Goal: Complete application form

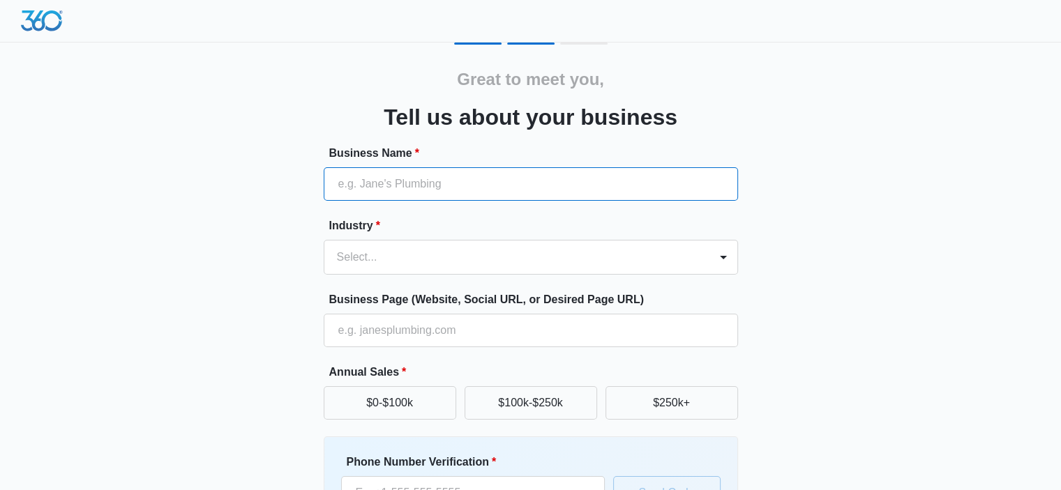
click at [441, 174] on input "Business Name *" at bounding box center [531, 183] width 414 height 33
type input "[US_STATE] Skim Coating"
type input "[PHONE_NUMBER]"
click at [413, 262] on div "Select..." at bounding box center [516, 257] width 385 height 33
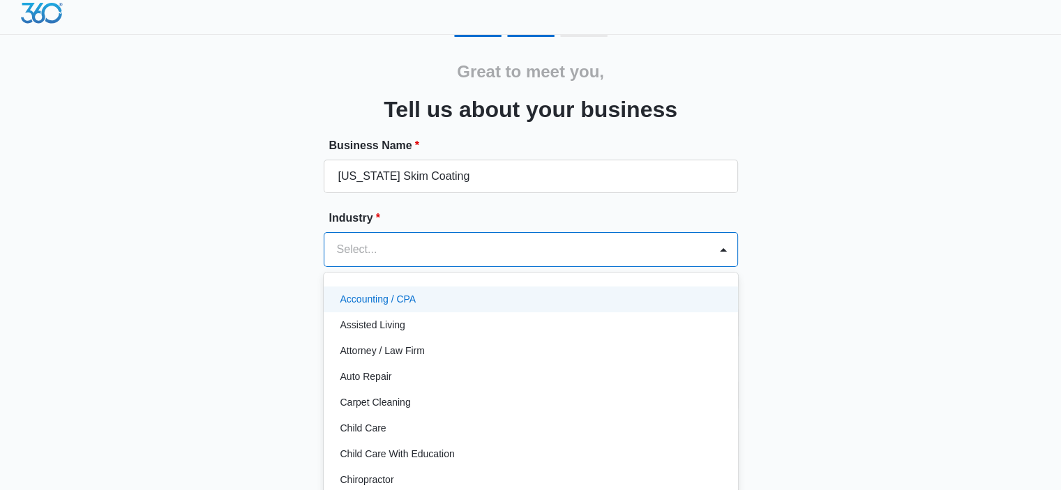
scroll to position [8, 0]
type input "dr"
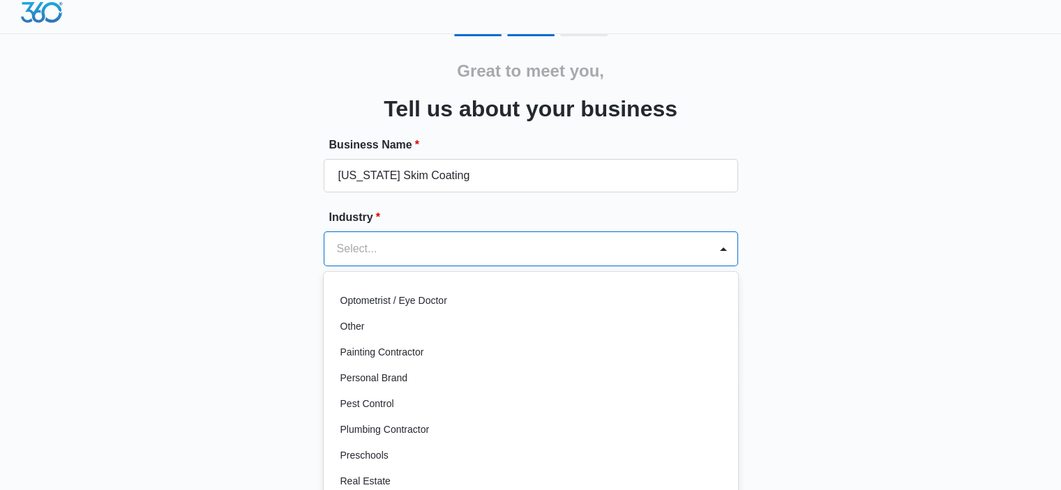
scroll to position [802, 0]
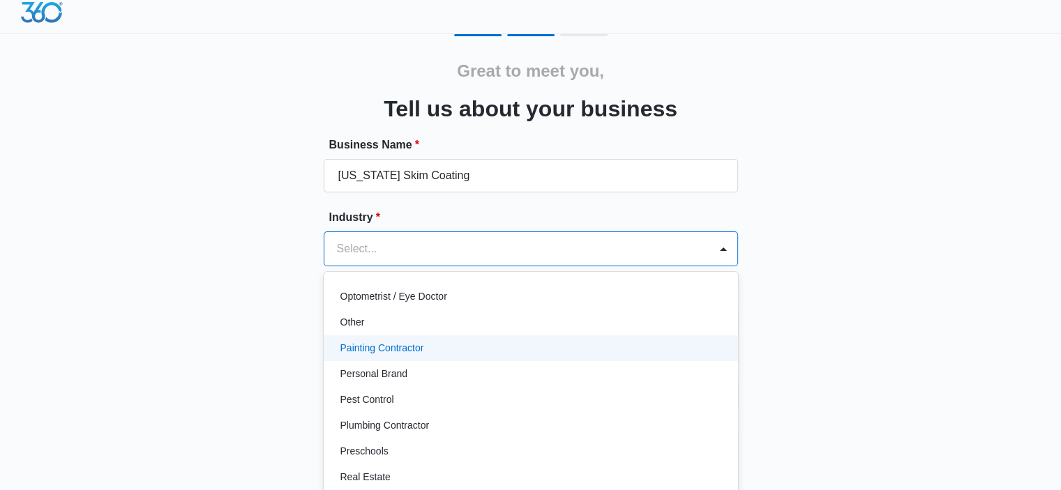
click at [449, 348] on div "Painting Contractor" at bounding box center [529, 348] width 378 height 15
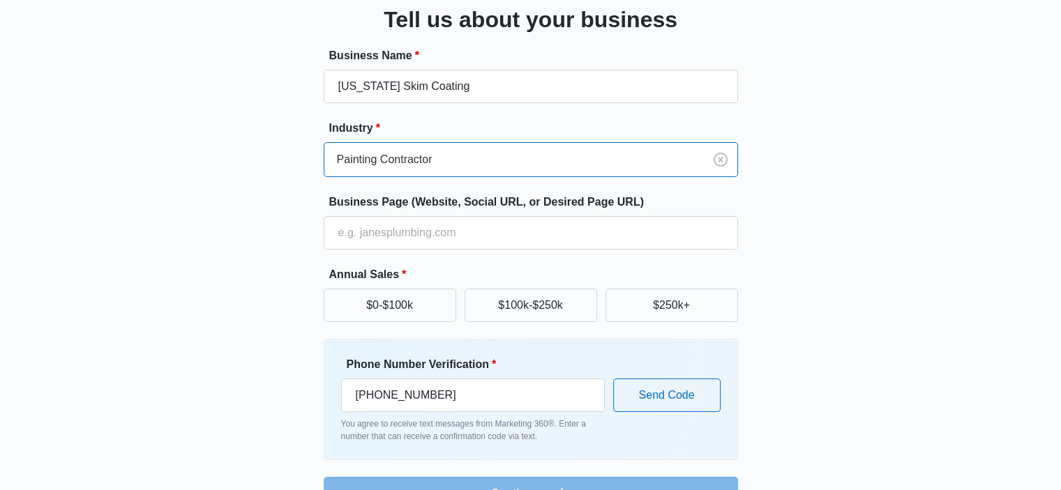
scroll to position [124, 0]
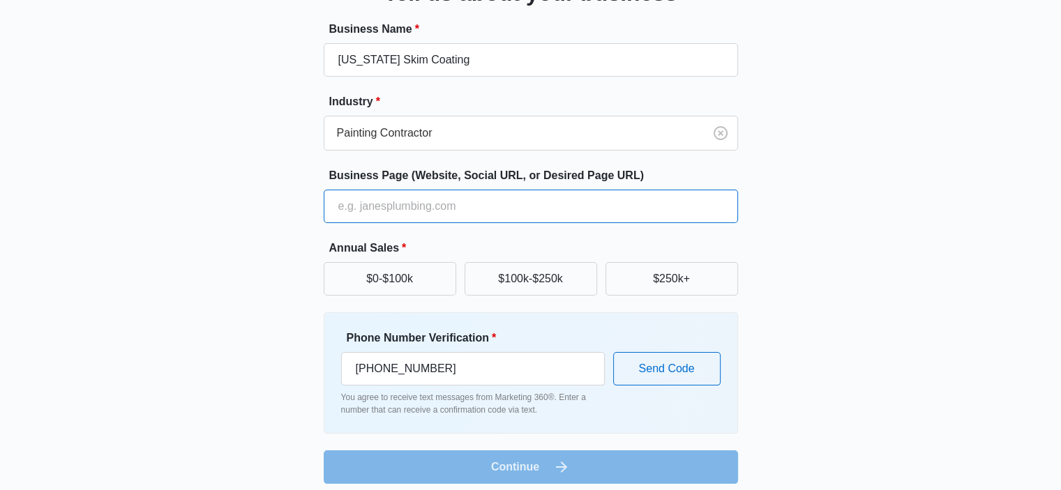
click at [385, 221] on input "Business Page (Website, Social URL, or Desired Page URL)" at bounding box center [531, 206] width 414 height 33
click at [379, 216] on input "Business Page (Website, Social URL, or Desired Page URL)" at bounding box center [531, 206] width 414 height 33
type input "[URL][DOMAIN_NAME]"
click at [639, 281] on button "$250k+" at bounding box center [671, 278] width 133 height 33
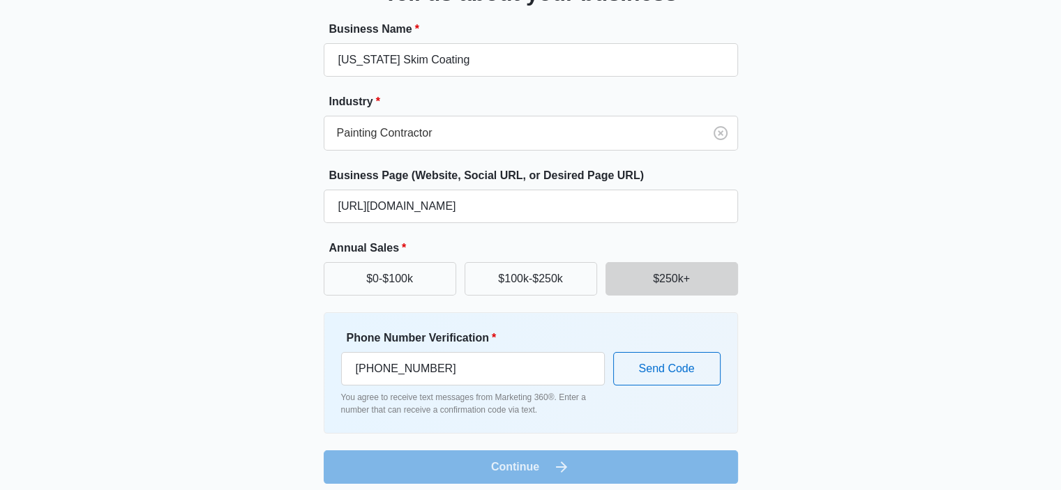
scroll to position [134, 0]
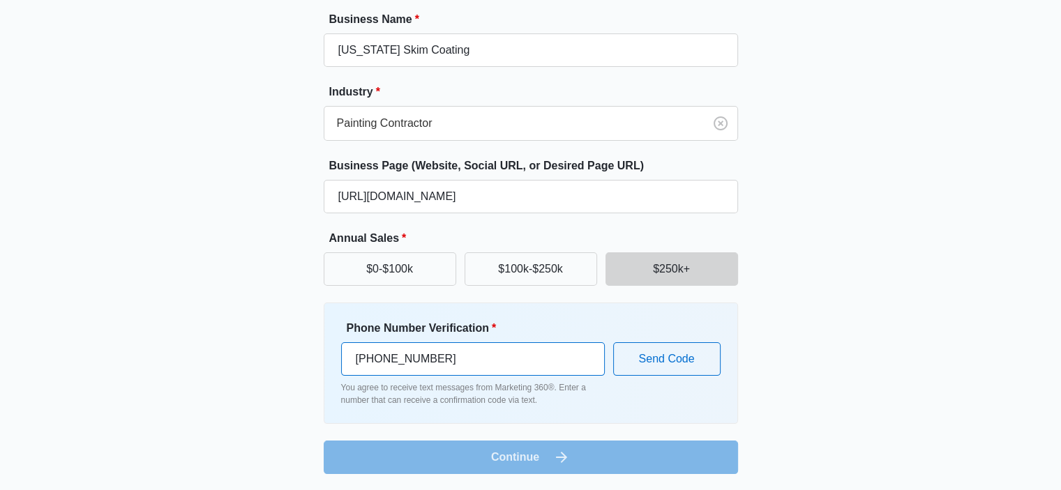
click at [490, 351] on input "[PHONE_NUMBER]" at bounding box center [473, 358] width 264 height 33
click at [211, 359] on div "Great to meet you, Tell us about your business Business Name * [US_STATE] Skim …" at bounding box center [530, 192] width 837 height 566
click at [512, 455] on form "Business Name * [US_STATE] Skim Coating Industry * Painting Contractor Business…" at bounding box center [531, 242] width 414 height 463
click at [450, 356] on input "[PHONE_NUMBER]" at bounding box center [473, 358] width 264 height 33
click at [236, 375] on div "Great to meet you, Tell us about your business Business Name * [US_STATE] Skim …" at bounding box center [530, 192] width 837 height 566
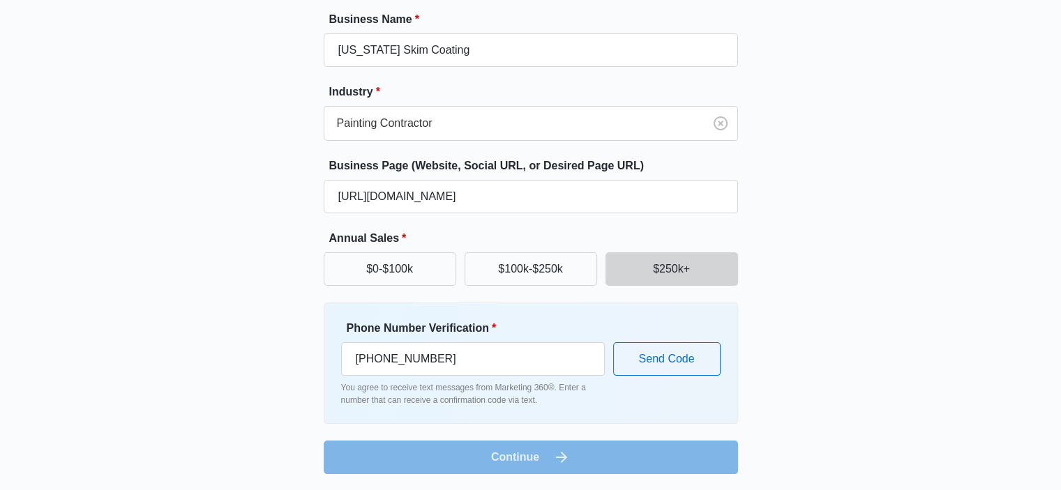
click at [507, 407] on div "Phone Number Verification * [PHONE_NUMBER] You agree to receive text messages f…" at bounding box center [531, 363] width 414 height 121
click at [515, 362] on input "[PHONE_NUMBER]" at bounding box center [473, 358] width 264 height 33
